Goal: Transaction & Acquisition: Purchase product/service

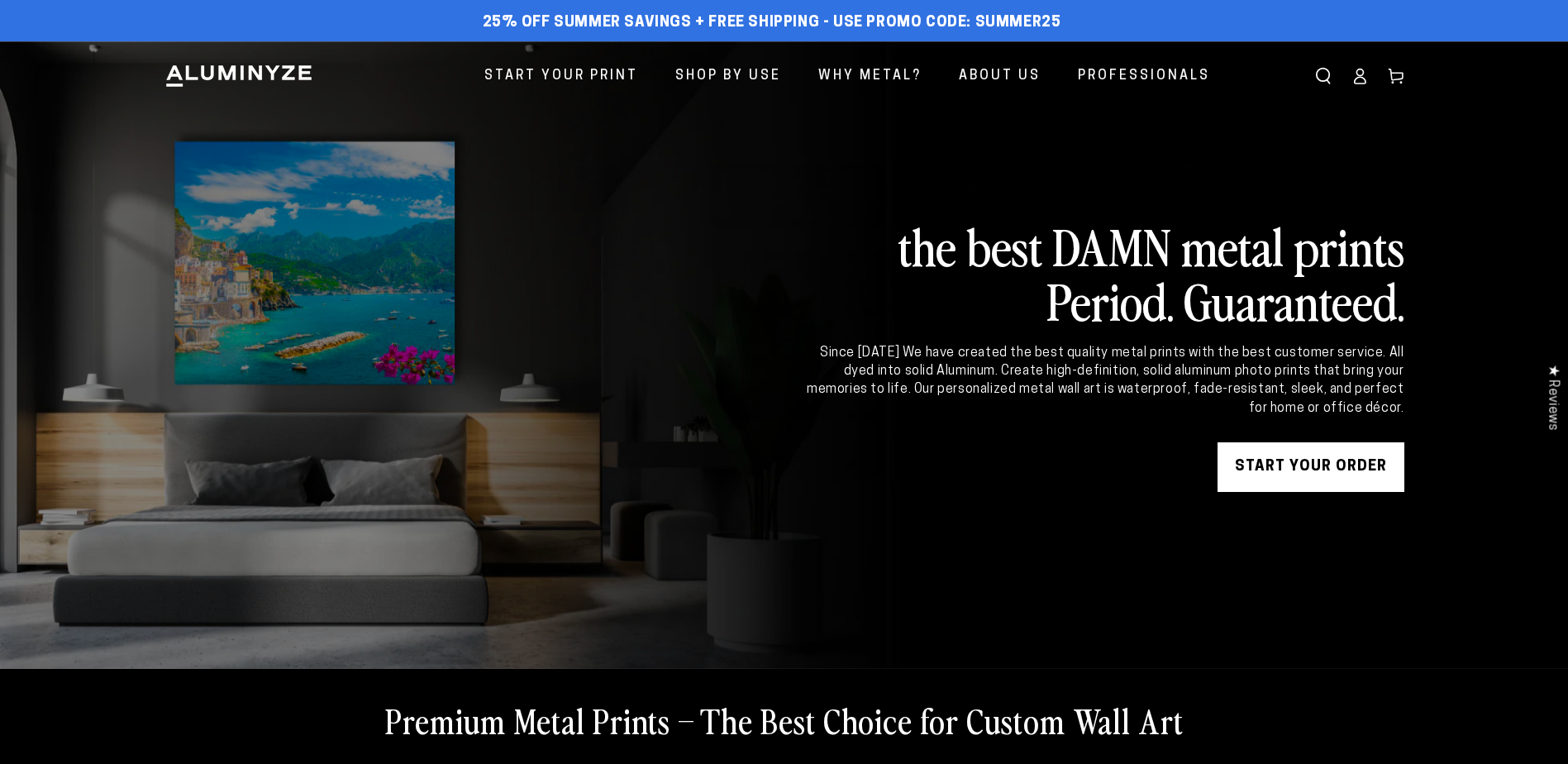
click at [1307, 451] on link "START YOUR Order" at bounding box center [1310, 467] width 187 height 50
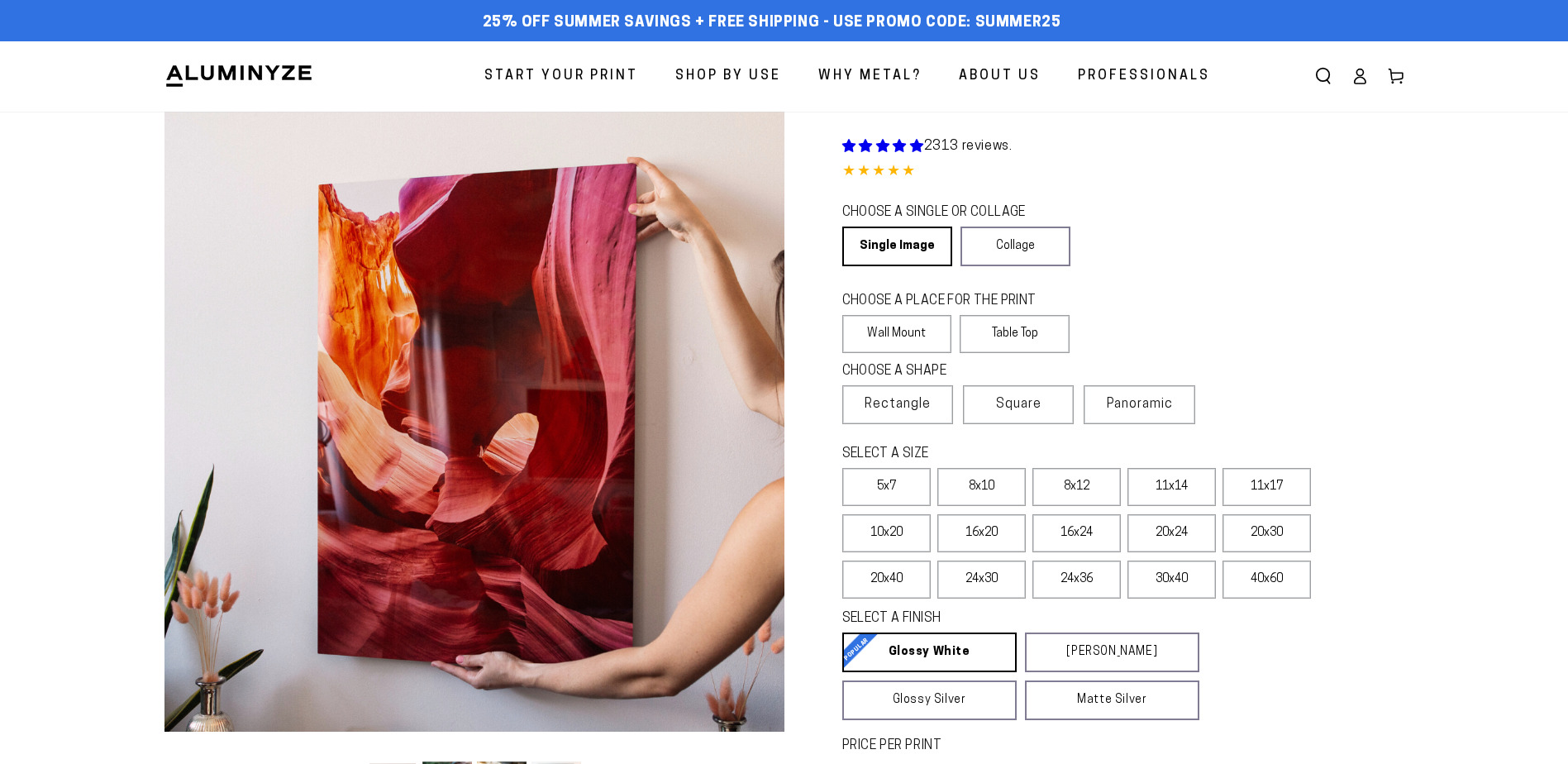
select select "**********"
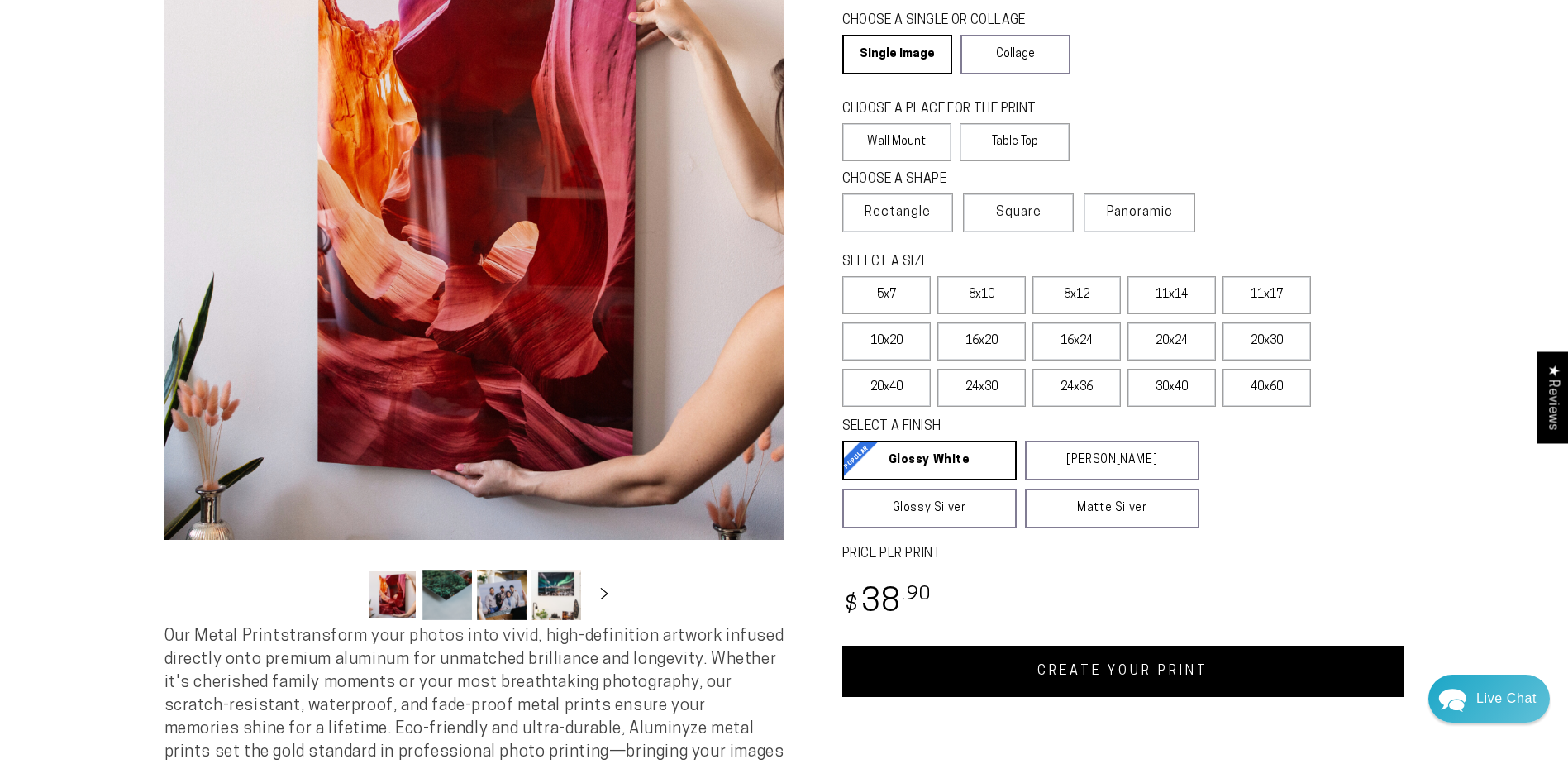
scroll to position [165, 0]
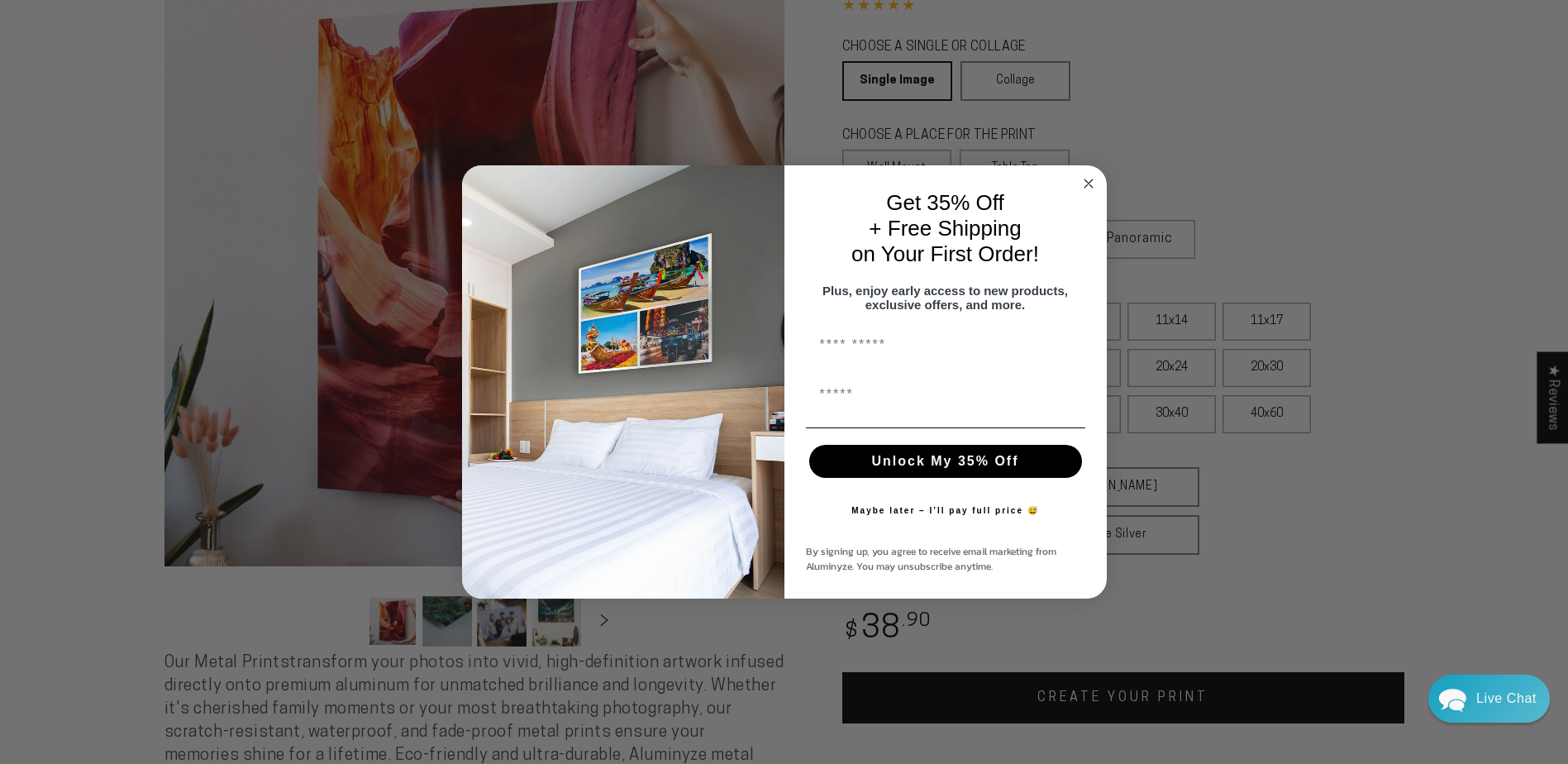
click at [1086, 179] on icon "Close dialog" at bounding box center [1088, 183] width 9 height 9
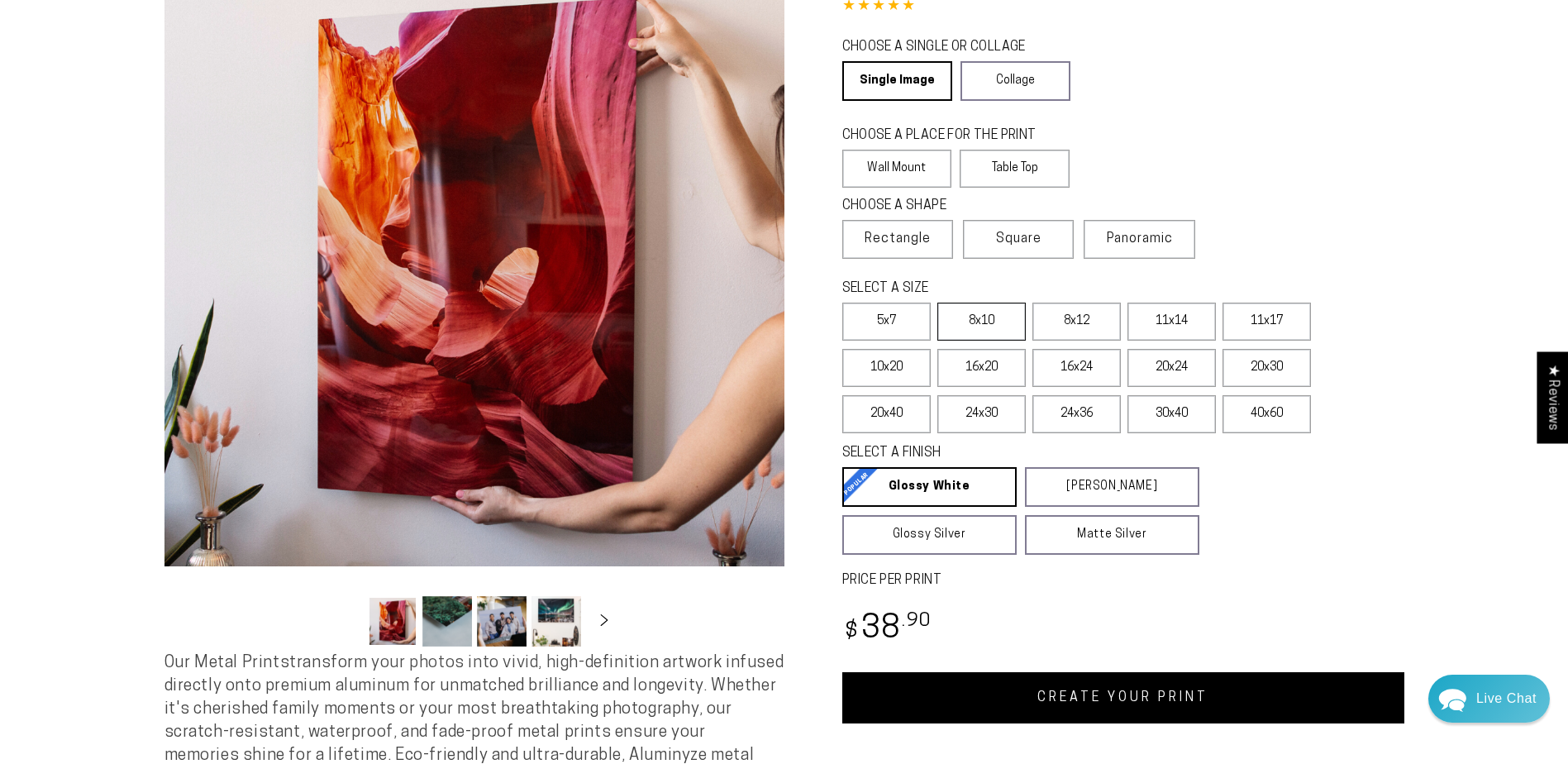
click at [994, 313] on label "8x10" at bounding box center [981, 322] width 88 height 38
click at [1142, 236] on span "Panoramic" at bounding box center [1140, 239] width 66 height 13
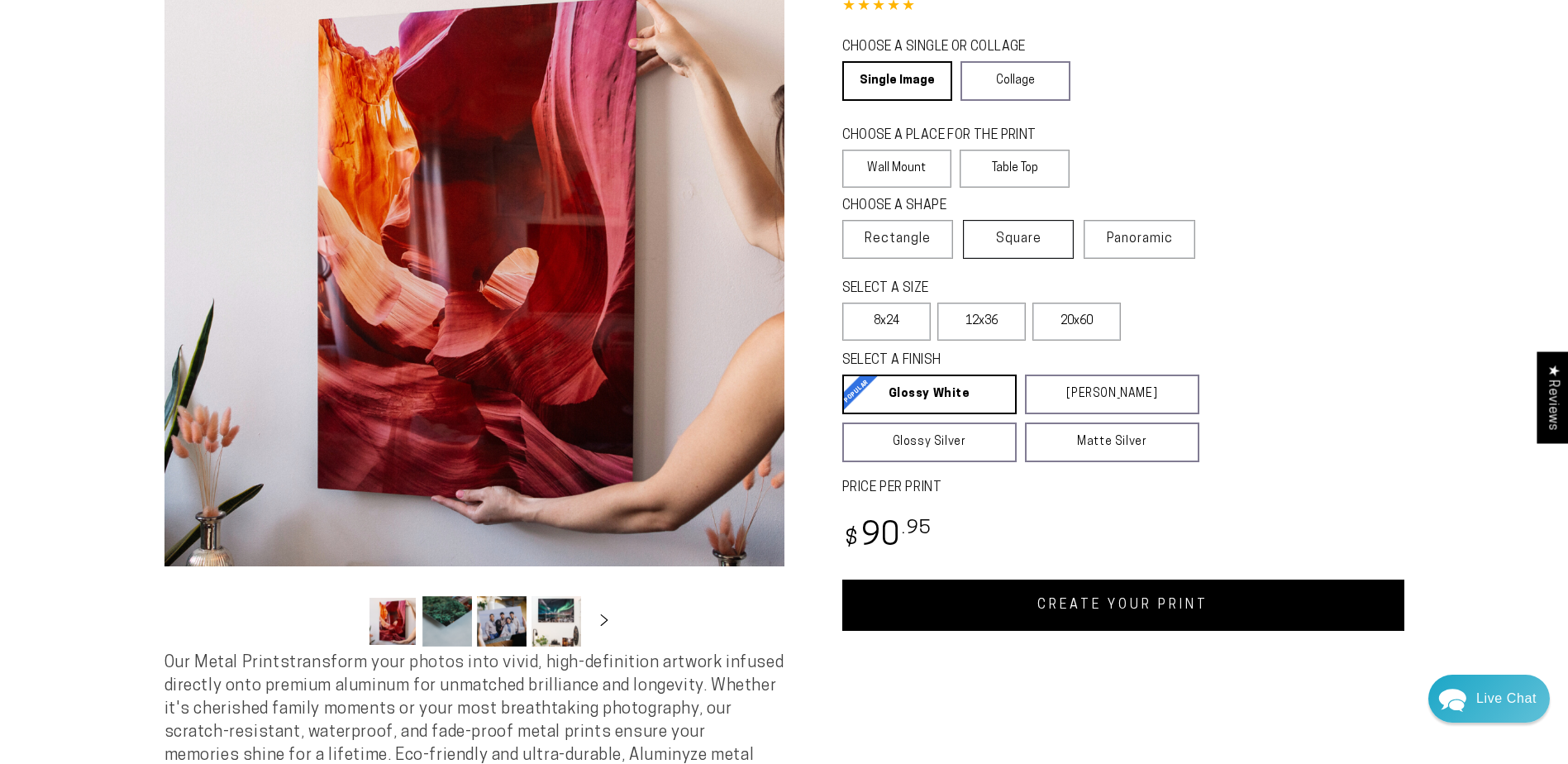
click at [1029, 231] on span "Square" at bounding box center [1018, 239] width 45 height 20
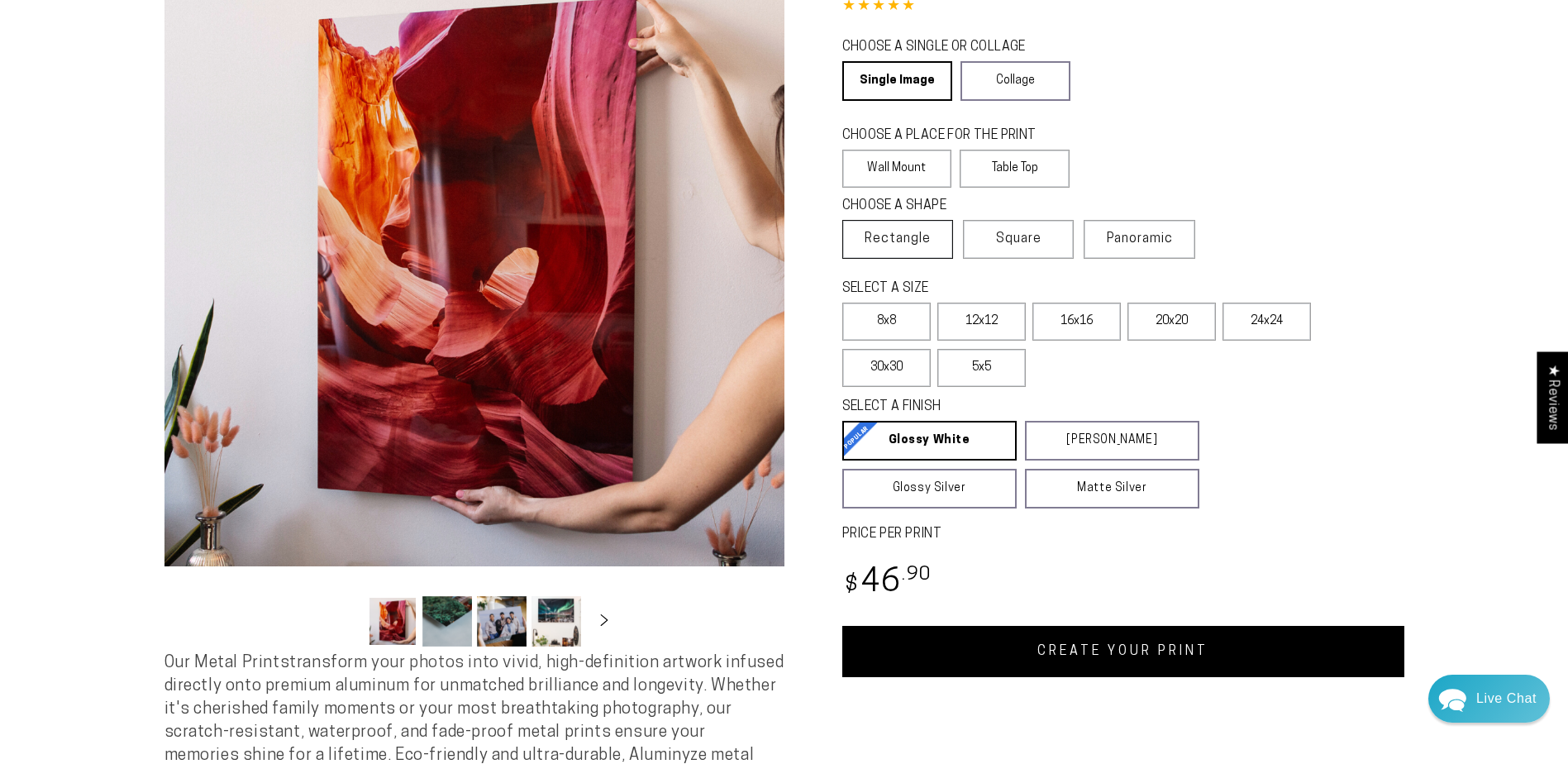
click at [906, 233] on span "Rectangle" at bounding box center [897, 239] width 66 height 20
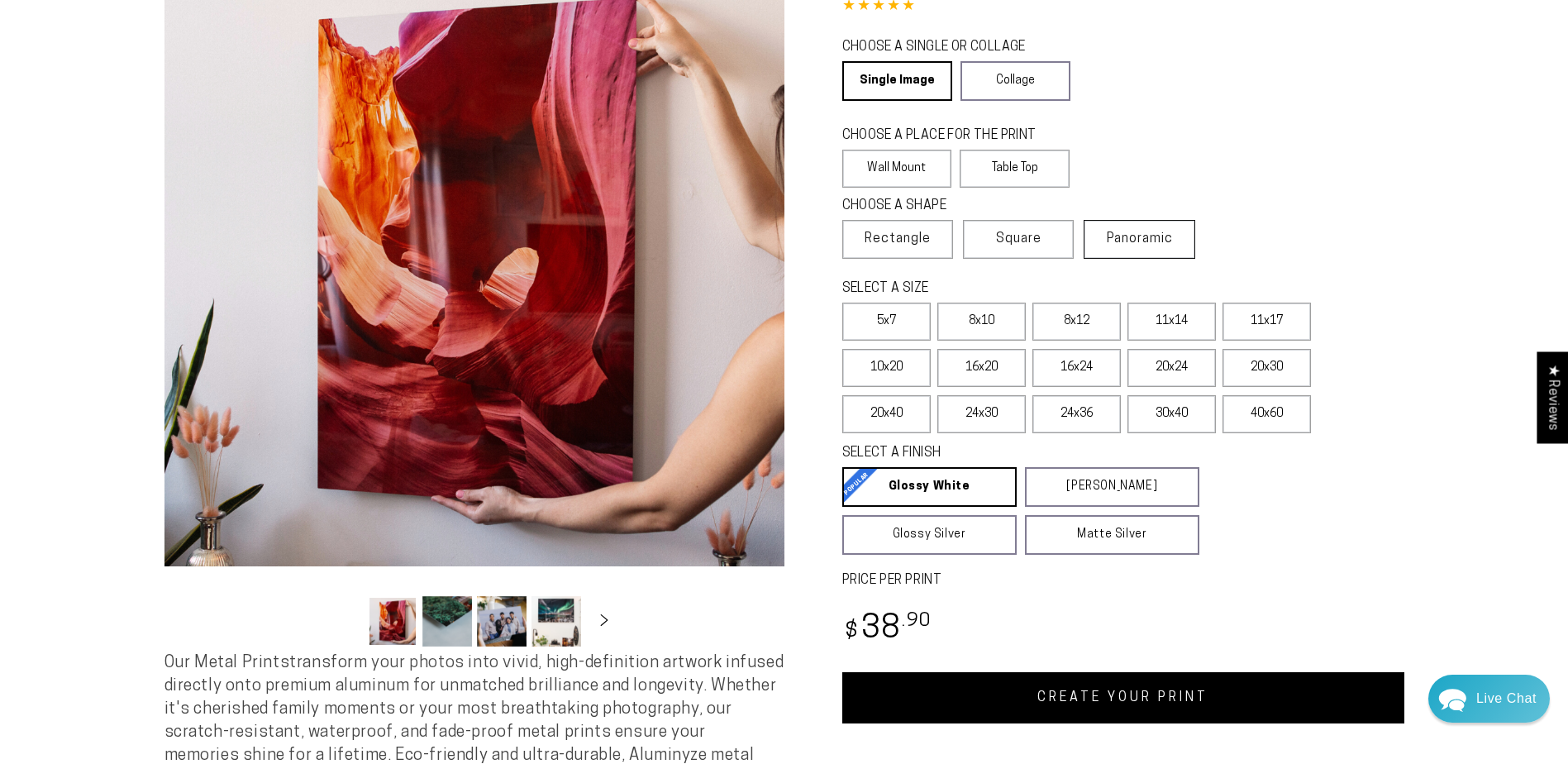
click at [1138, 232] on span "Panoramic" at bounding box center [1140, 239] width 66 height 13
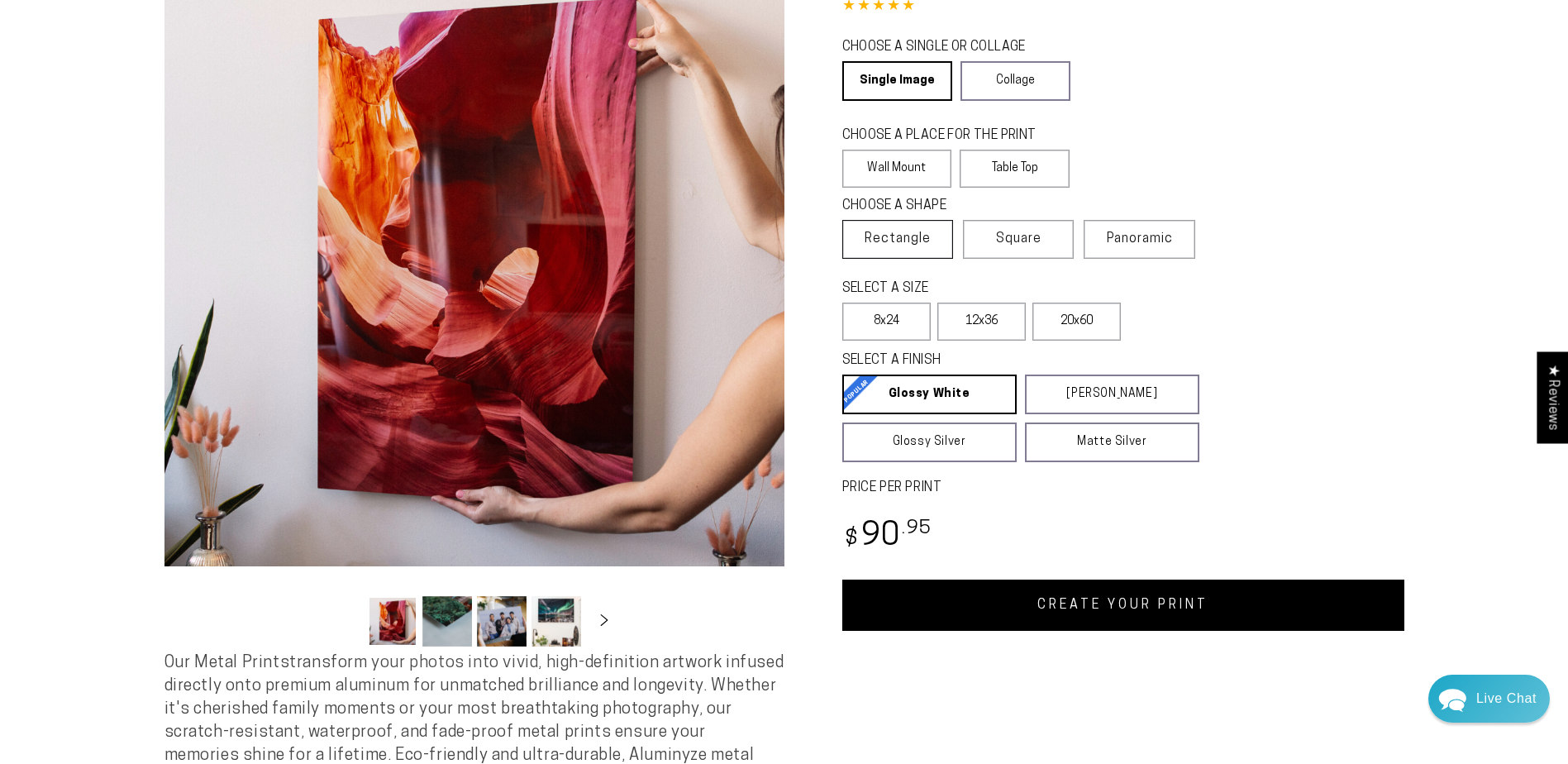
click at [885, 233] on span "Rectangle" at bounding box center [897, 239] width 66 height 20
